Goal: Task Accomplishment & Management: Complete application form

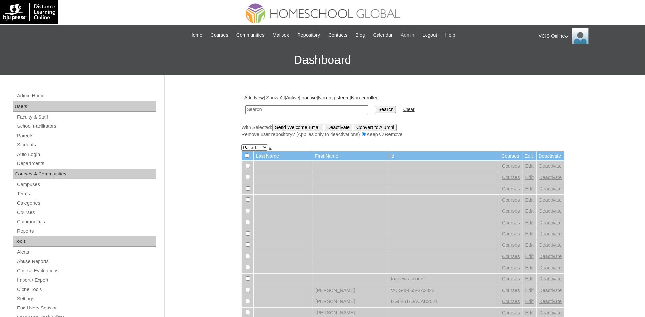
click at [411, 35] on span "Admin" at bounding box center [408, 35] width 14 height 8
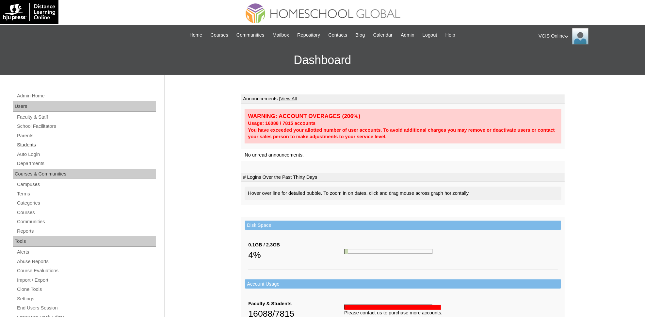
click at [31, 144] on link "Students" at bounding box center [86, 145] width 140 height 8
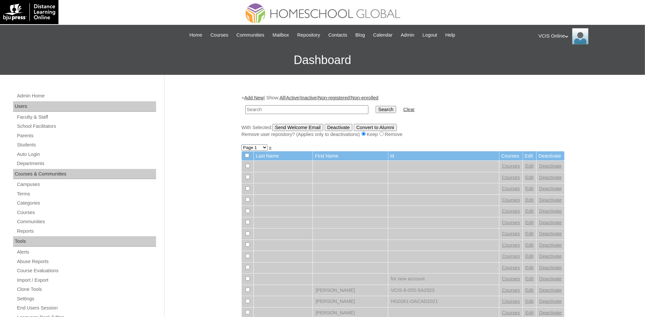
click at [264, 106] on input "text" at bounding box center [306, 109] width 123 height 9
paste input "VCIS022-4A-SA2025"
type input "VCIS022-4A-SA2025"
click at [375, 106] on input "Search" at bounding box center [385, 109] width 20 height 7
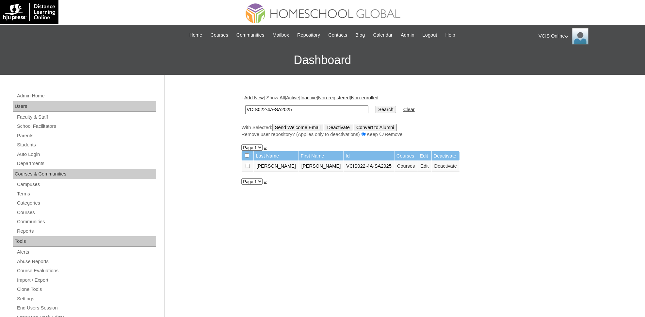
click at [397, 163] on link "Courses" at bounding box center [406, 165] width 18 height 5
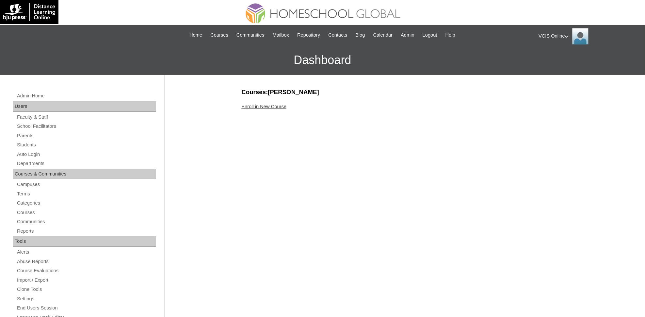
click at [256, 104] on link "Enroll in New Course" at bounding box center [263, 106] width 45 height 5
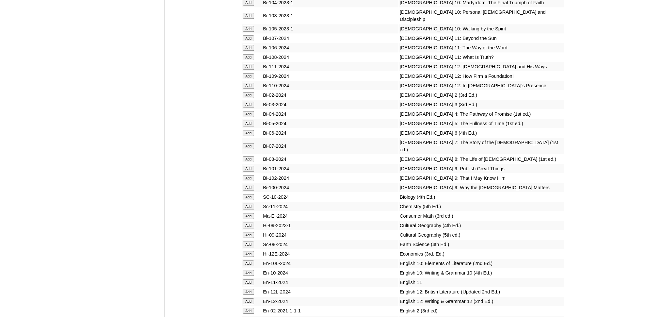
scroll to position [1497, 0]
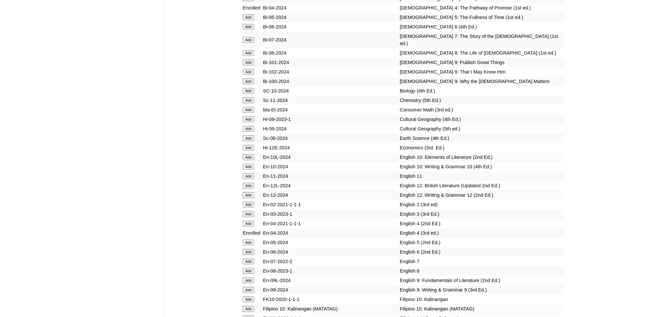
scroll to position [1591, 0]
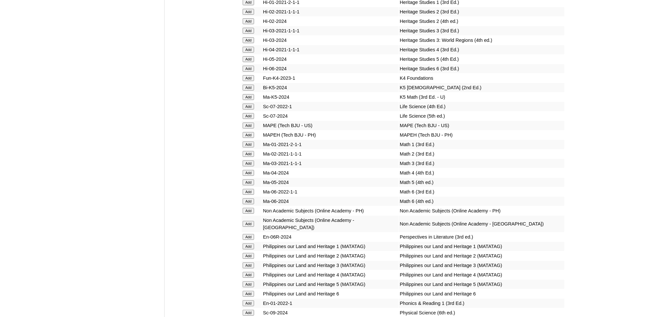
scroll to position [2158, 0]
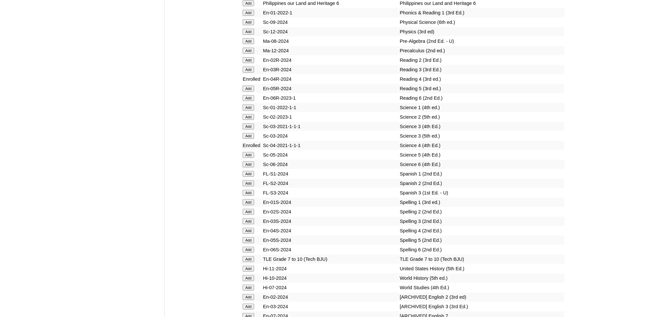
scroll to position [2388, 0]
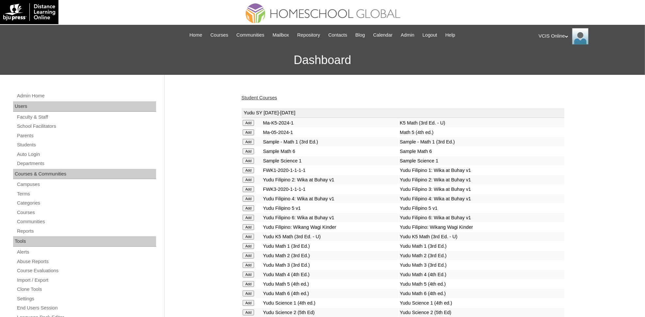
click at [260, 96] on link "Student Courses" at bounding box center [259, 97] width 36 height 5
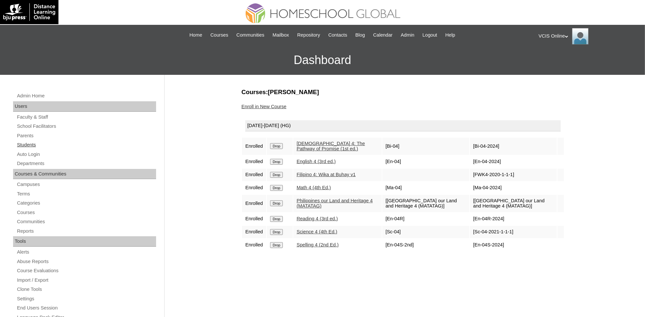
click at [23, 143] on link "Students" at bounding box center [86, 145] width 140 height 8
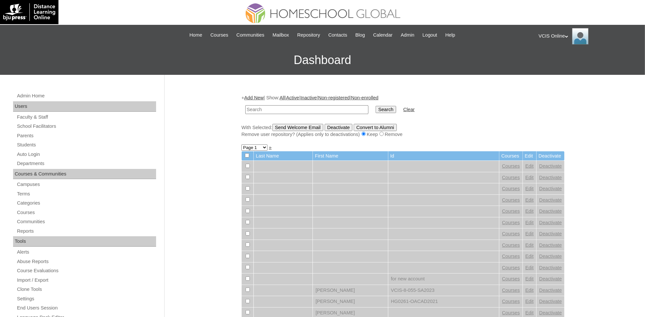
click at [309, 110] on input "text" at bounding box center [306, 109] width 123 height 9
paste input "VCIS023-4A-SA2025"
type input "VCIS023-4A-SA2025"
click at [375, 106] on input "Search" at bounding box center [385, 109] width 20 height 7
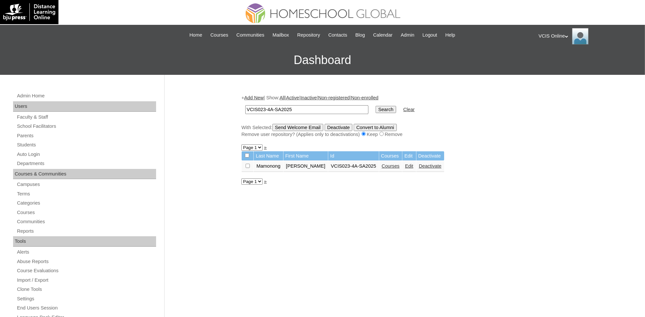
click at [382, 163] on link "Courses" at bounding box center [391, 165] width 18 height 5
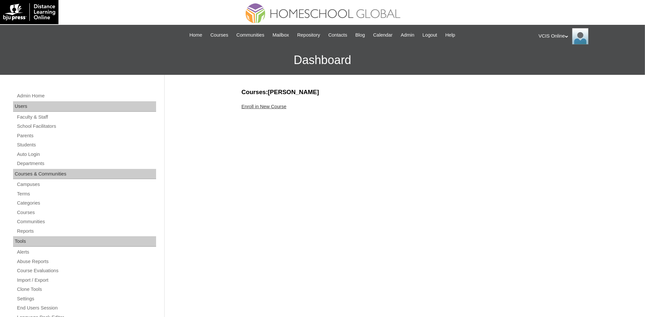
click at [274, 105] on link "Enroll in New Course" at bounding box center [263, 106] width 45 height 5
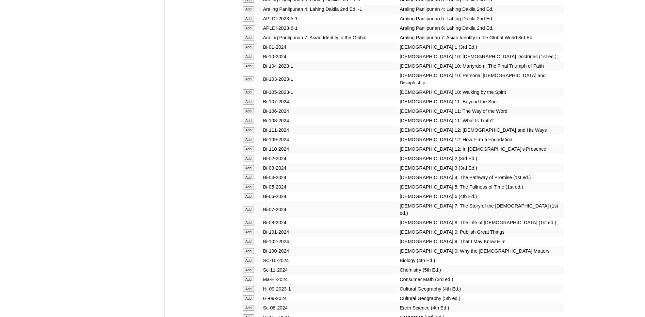
scroll to position [1422, 0]
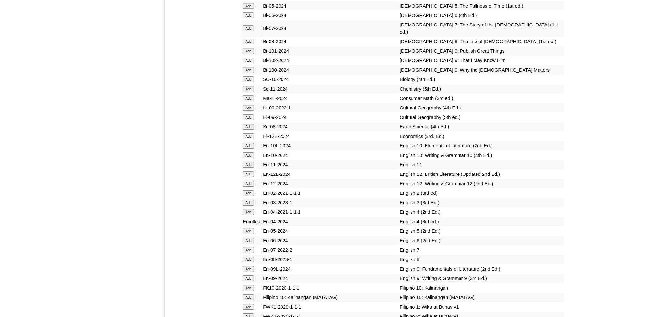
scroll to position [1675, 0]
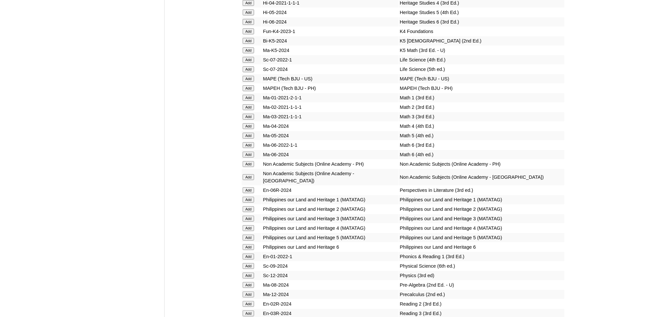
scroll to position [2144, 0]
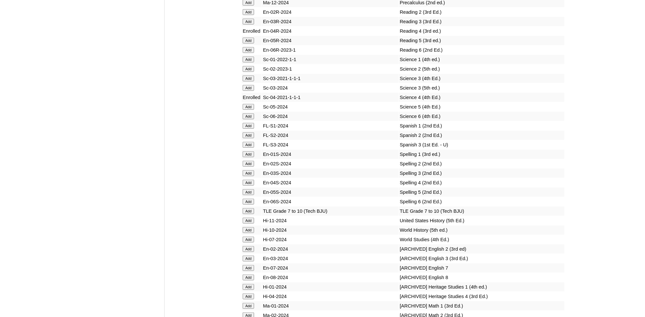
scroll to position [2363, 0]
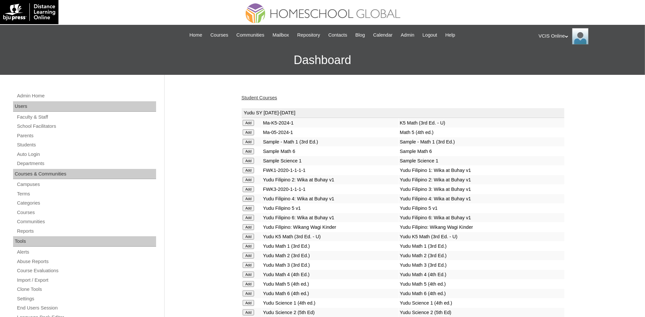
click at [267, 96] on link "Student Courses" at bounding box center [259, 97] width 36 height 5
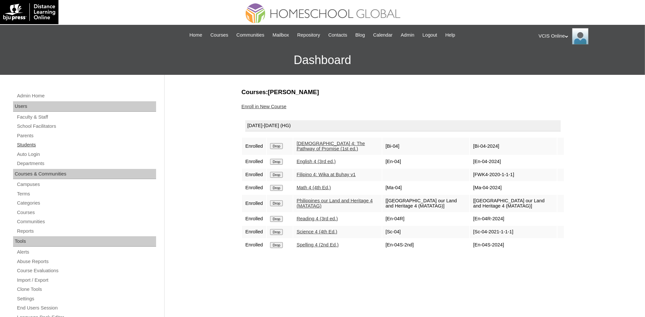
click at [25, 146] on link "Students" at bounding box center [86, 145] width 140 height 8
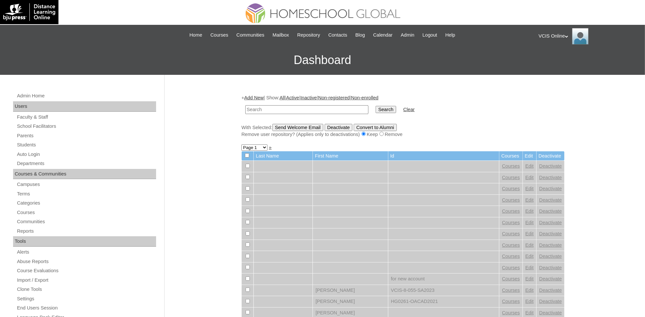
click at [257, 108] on input "text" at bounding box center [306, 109] width 123 height 9
paste input "VCIS024-4A-SA2025"
type input "VCIS024-4A-SA2025"
click at [375, 106] on input "Search" at bounding box center [385, 109] width 20 height 7
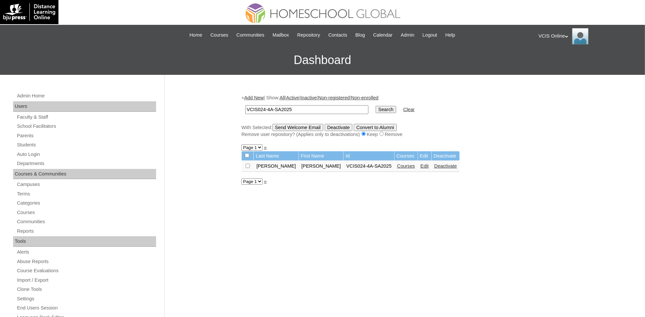
click at [397, 165] on link "Courses" at bounding box center [406, 165] width 18 height 5
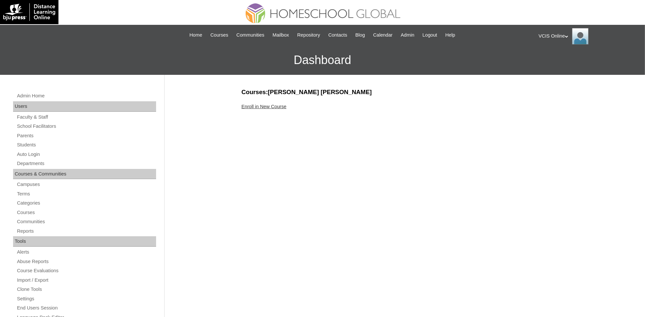
click at [267, 105] on link "Enroll in New Course" at bounding box center [263, 106] width 45 height 5
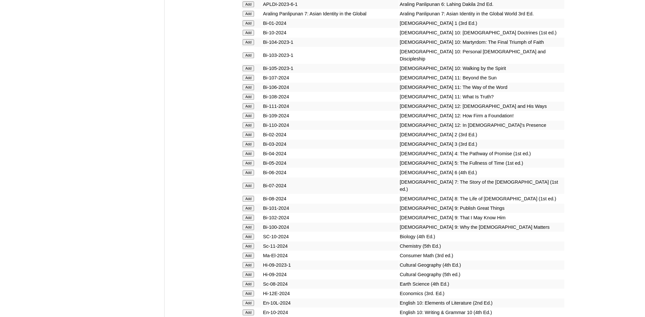
scroll to position [1482, 0]
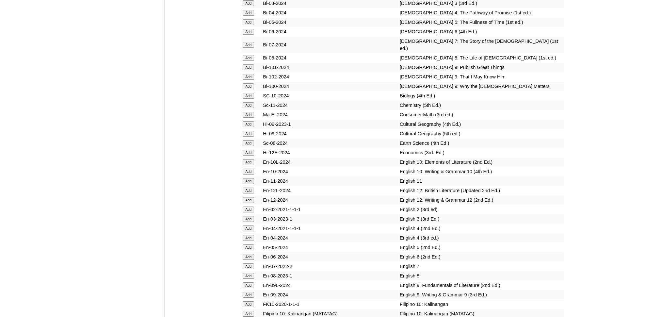
scroll to position [1610, 0]
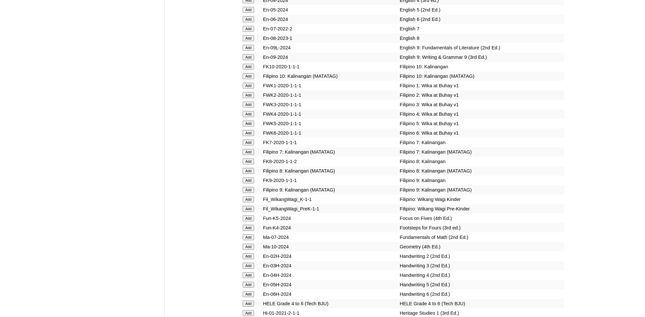
scroll to position [1981, 0]
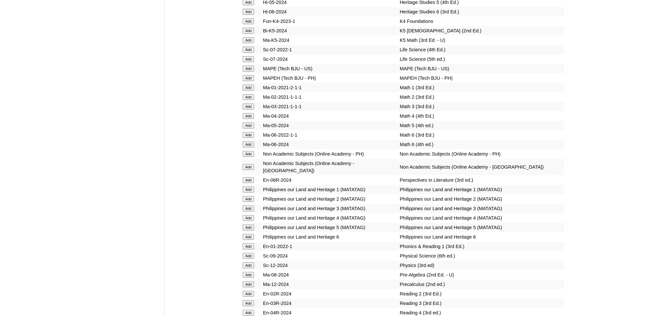
scroll to position [2166, 0]
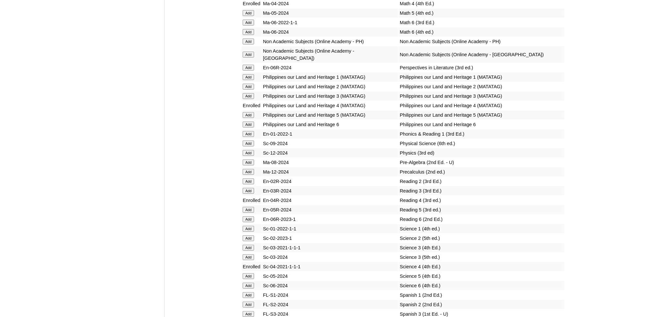
scroll to position [2376, 0]
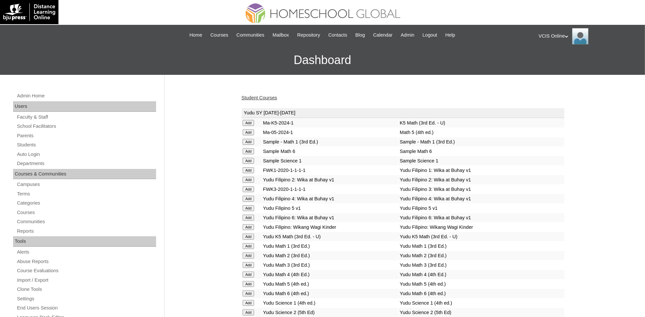
click at [268, 98] on link "Student Courses" at bounding box center [259, 97] width 36 height 5
